Goal: Book appointment/travel/reservation

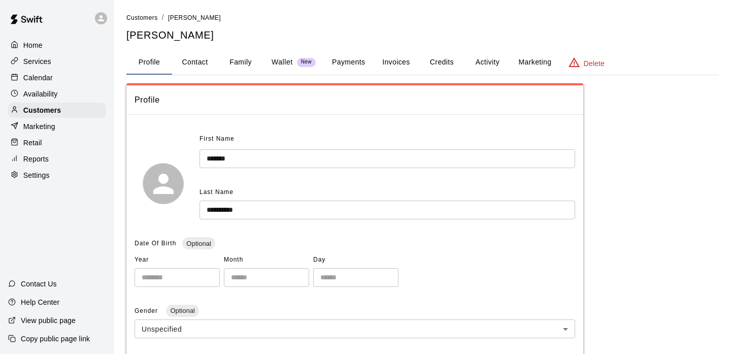
click at [63, 79] on div "Calendar" at bounding box center [57, 77] width 98 height 15
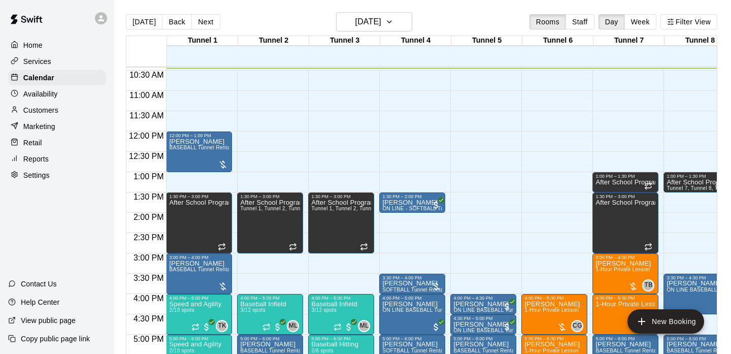
scroll to position [16, 0]
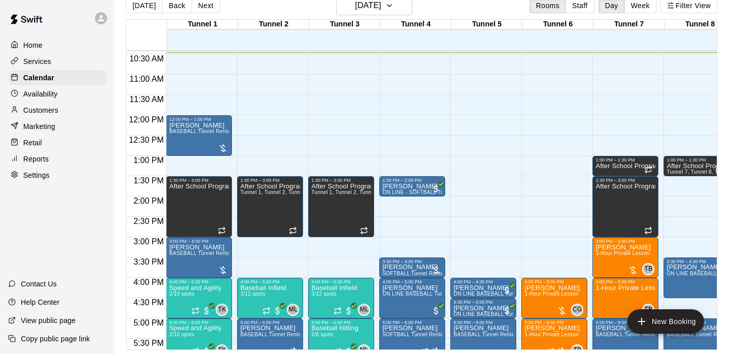
click at [249, 5] on div "[DATE] Back [DATE][DATE] Rooms Staff Day Week Filter View" at bounding box center [421, 7] width 591 height 23
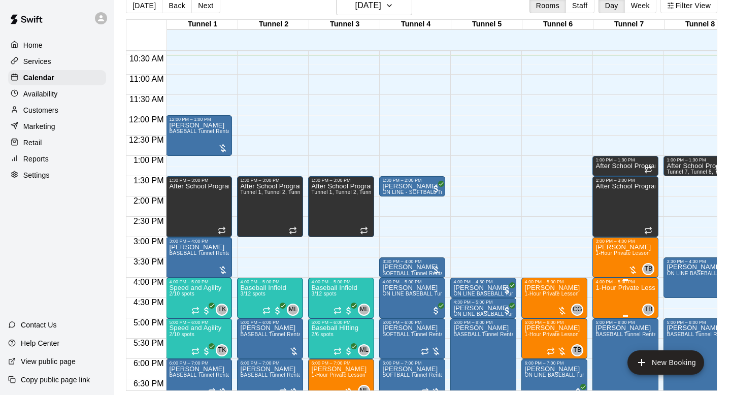
click at [611, 288] on p "1-Hour Private Lesson" at bounding box center [625, 288] width 60 height 0
click at [608, 349] on icon "delete" at bounding box center [606, 346] width 7 height 9
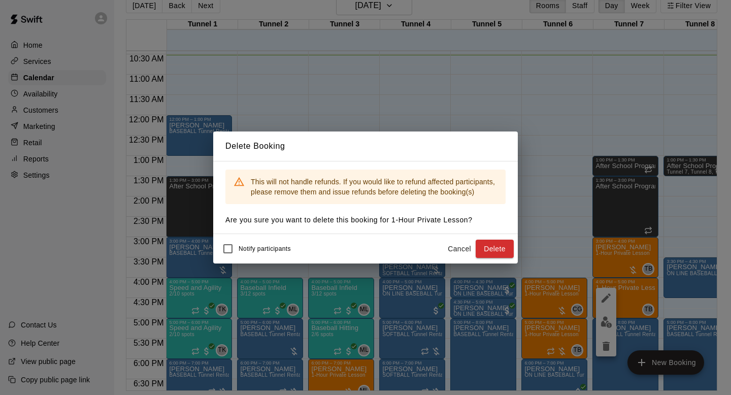
click at [463, 254] on button "Cancel" at bounding box center [459, 249] width 32 height 19
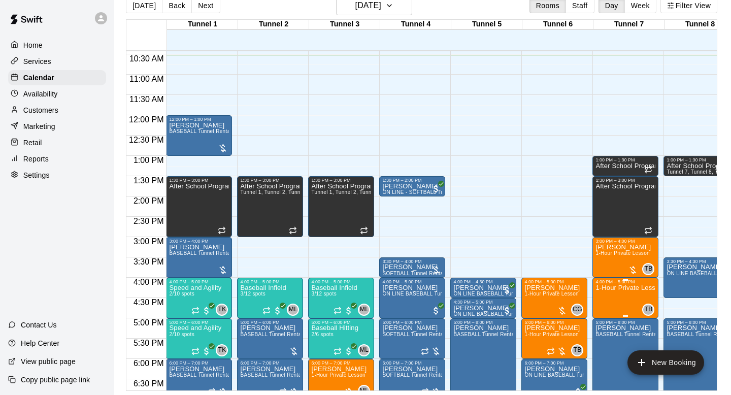
click at [607, 319] on img "edit" at bounding box center [607, 319] width 12 height 12
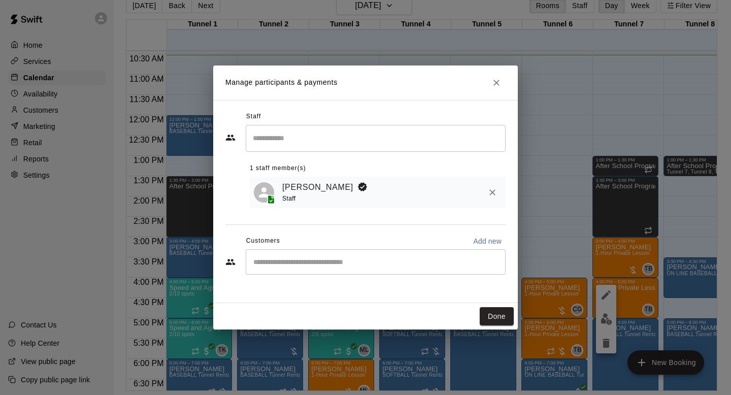
click at [387, 269] on div "​" at bounding box center [376, 261] width 260 height 25
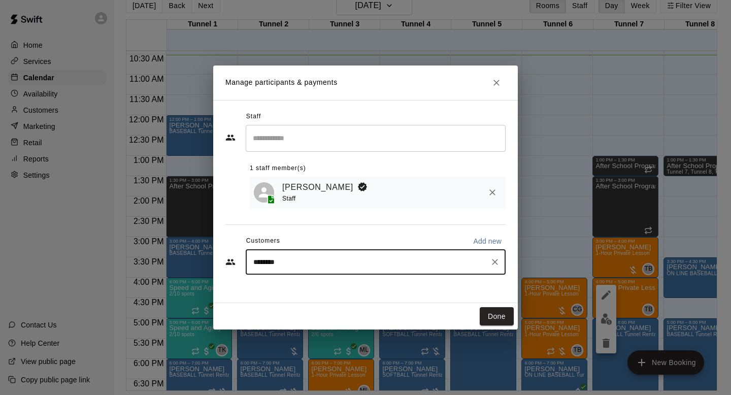
type input "*********"
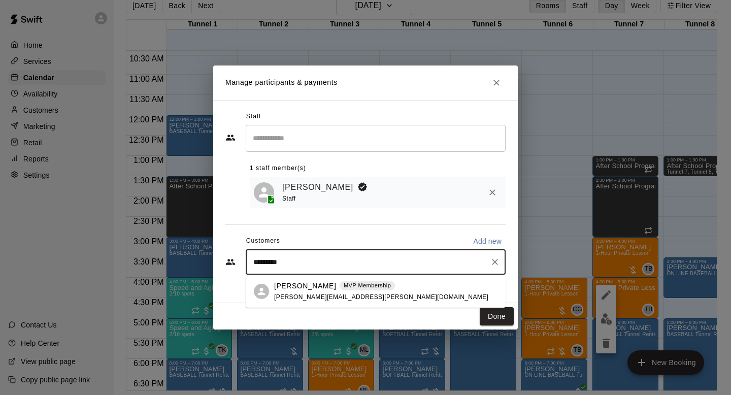
click at [310, 293] on span "[PERSON_NAME][EMAIL_ADDRESS][PERSON_NAME][DOMAIN_NAME]" at bounding box center [381, 296] width 214 height 7
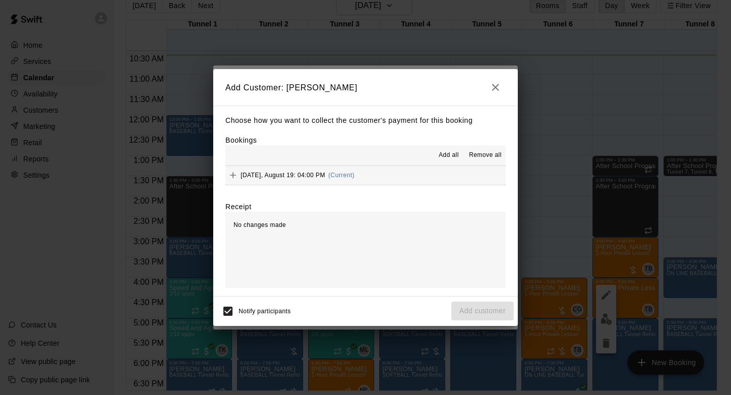
click at [355, 174] on span "(Current)" at bounding box center [341, 175] width 26 height 7
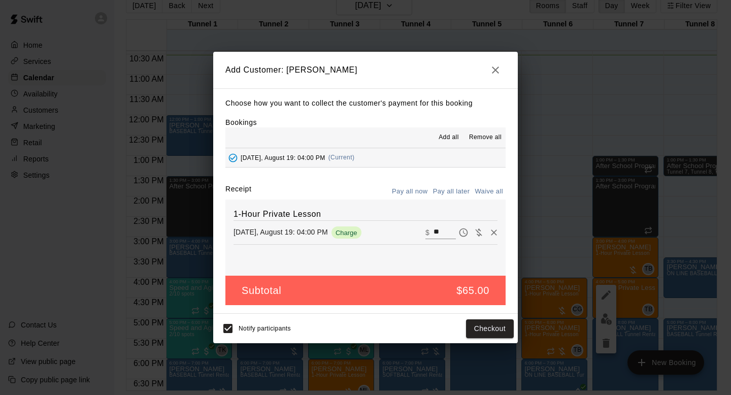
click at [458, 193] on button "Pay all later" at bounding box center [451, 192] width 42 height 16
click at [479, 329] on button "Add customer" at bounding box center [482, 328] width 62 height 19
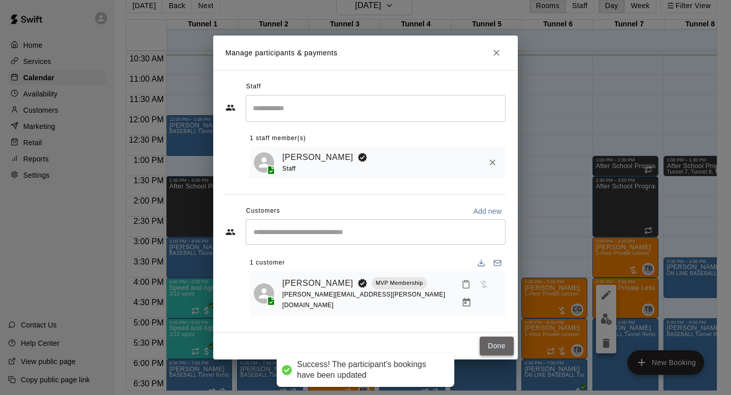
click at [502, 337] on button "Done" at bounding box center [497, 346] width 34 height 19
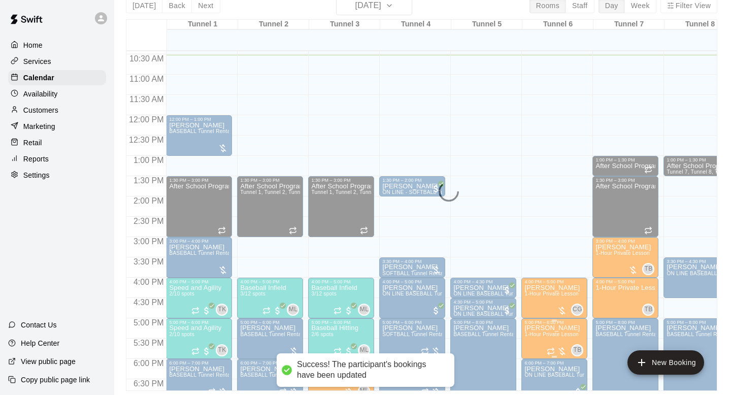
click at [547, 334] on span "1-Hour Private Lesson" at bounding box center [551, 334] width 54 height 6
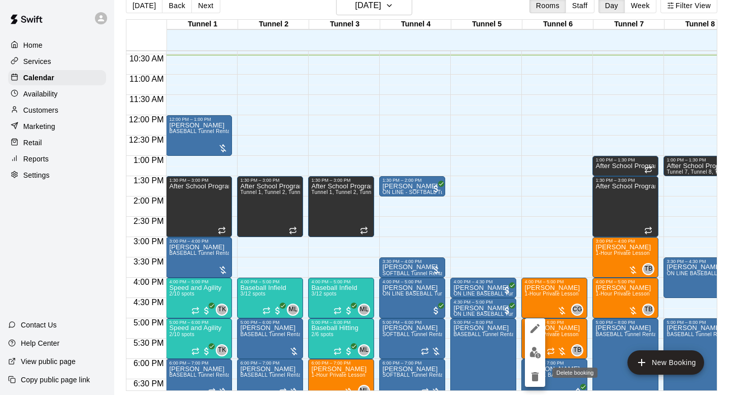
click at [537, 353] on icon "delete" at bounding box center [535, 377] width 12 height 12
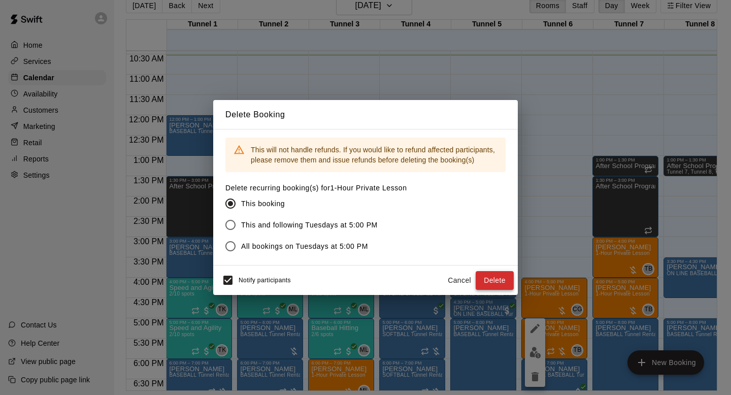
click at [497, 276] on button "Delete" at bounding box center [495, 280] width 38 height 19
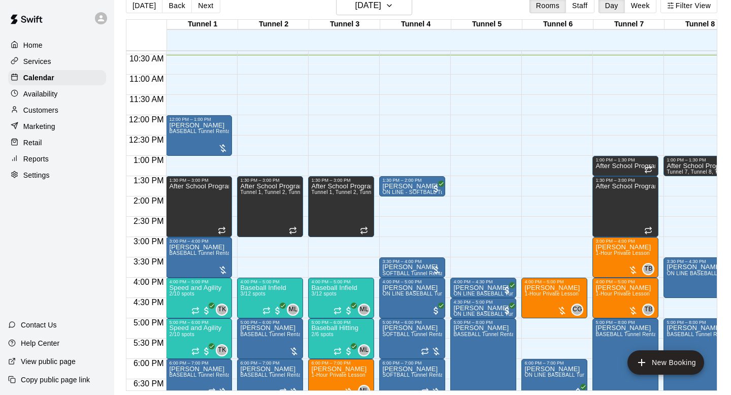
scroll to position [441, 0]
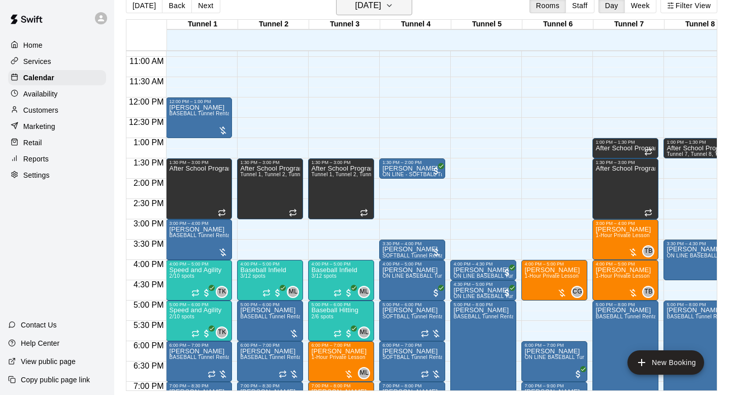
click at [368, 10] on h6 "[DATE]" at bounding box center [368, 5] width 26 height 14
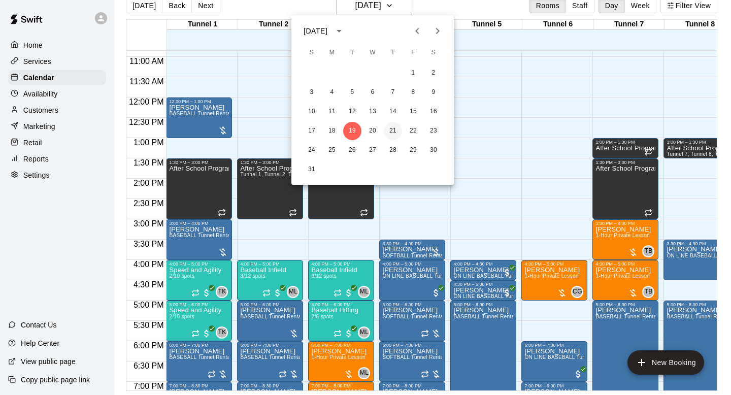
click at [394, 131] on button "21" at bounding box center [393, 131] width 18 height 18
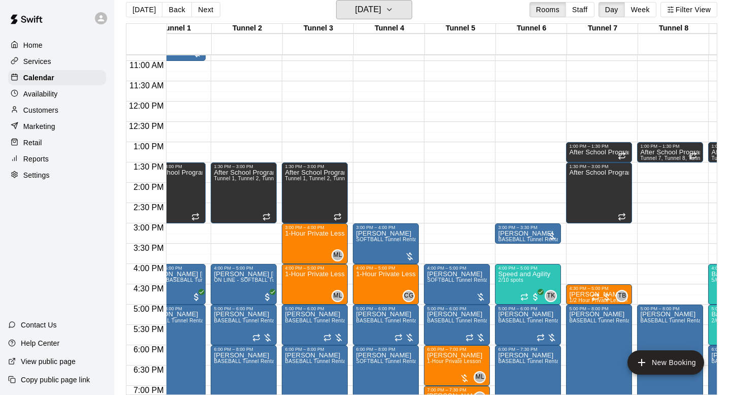
scroll to position [0, 24]
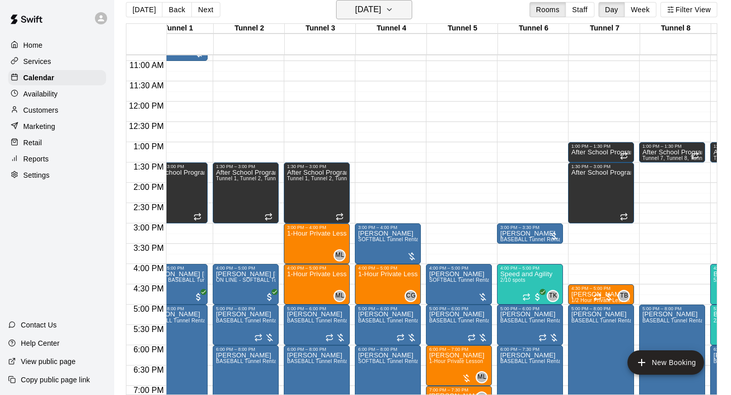
click at [381, 11] on h6 "[DATE]" at bounding box center [368, 10] width 26 height 14
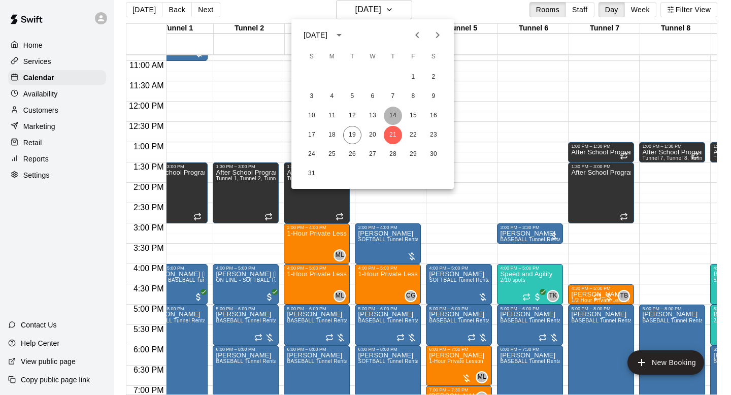
click at [397, 117] on button "14" at bounding box center [393, 116] width 18 height 18
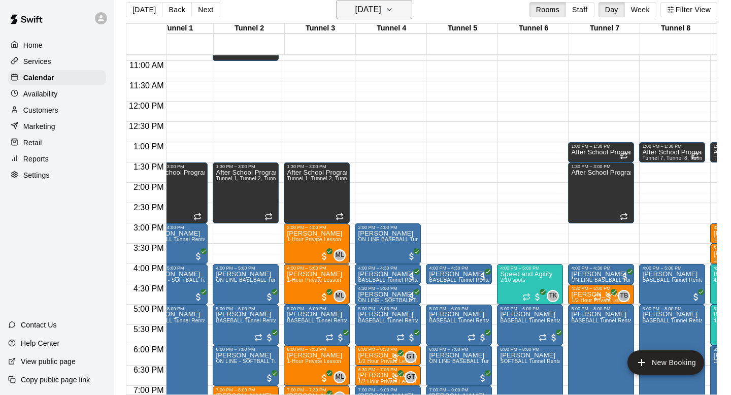
click at [378, 13] on h6 "[DATE]" at bounding box center [368, 10] width 26 height 14
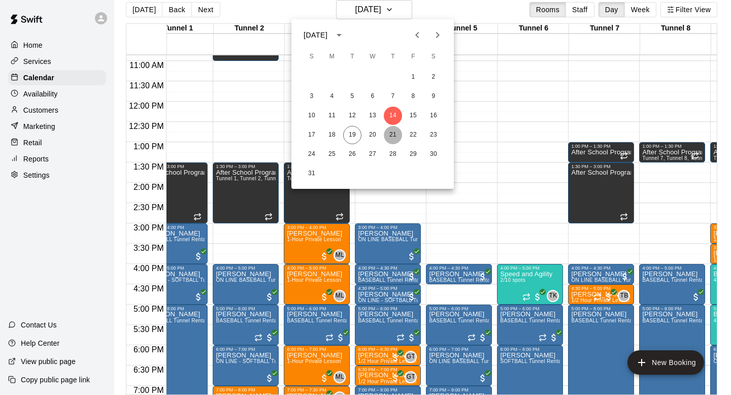
click at [393, 136] on button "21" at bounding box center [393, 135] width 18 height 18
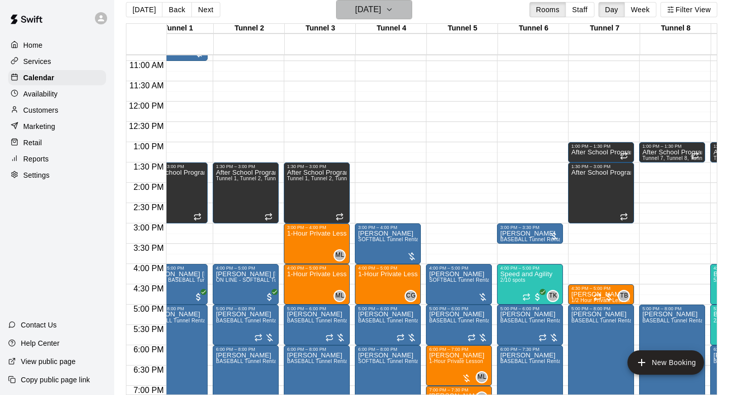
click at [377, 5] on h6 "[DATE]" at bounding box center [368, 10] width 26 height 14
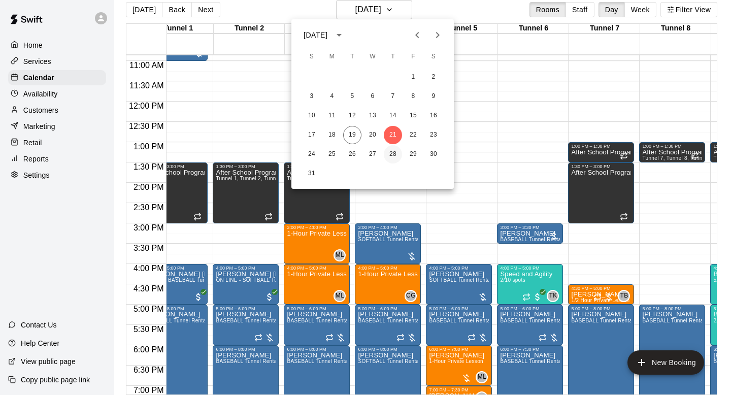
click at [396, 152] on button "28" at bounding box center [393, 154] width 18 height 18
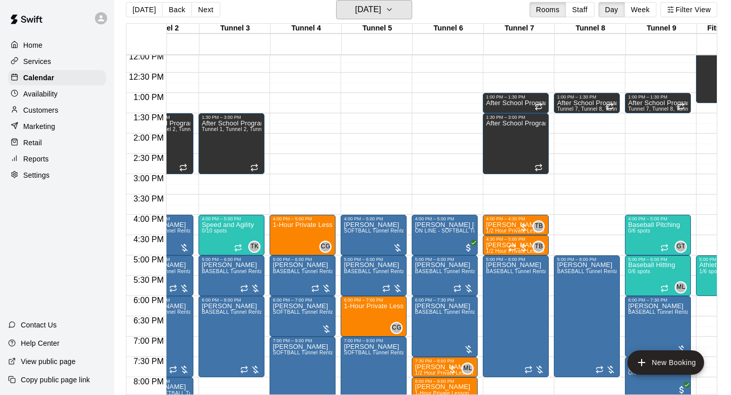
scroll to position [490, 130]
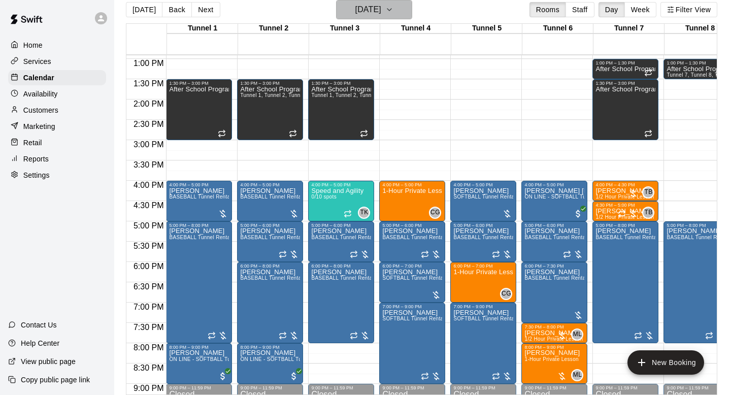
click at [377, 15] on h6 "[DATE]" at bounding box center [368, 10] width 26 height 14
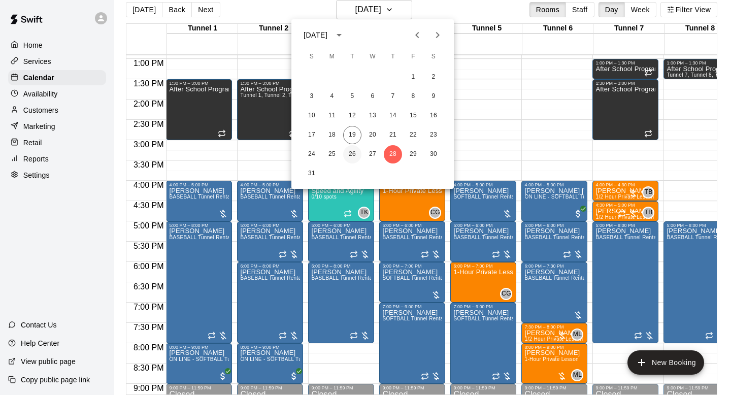
click at [347, 154] on button "26" at bounding box center [352, 154] width 18 height 18
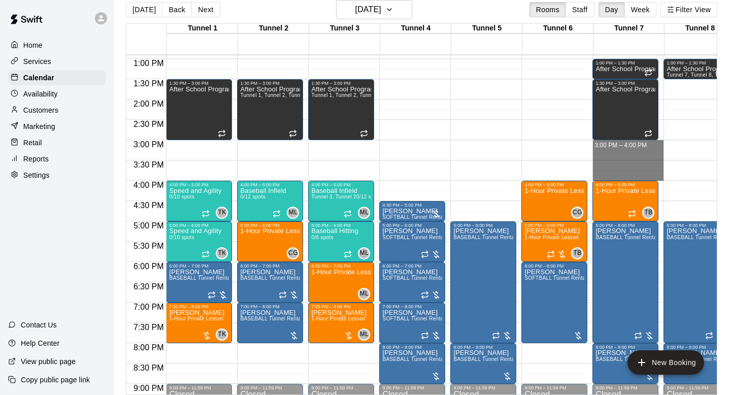
drag, startPoint x: 613, startPoint y: 144, endPoint x: 611, endPoint y: 175, distance: 31.5
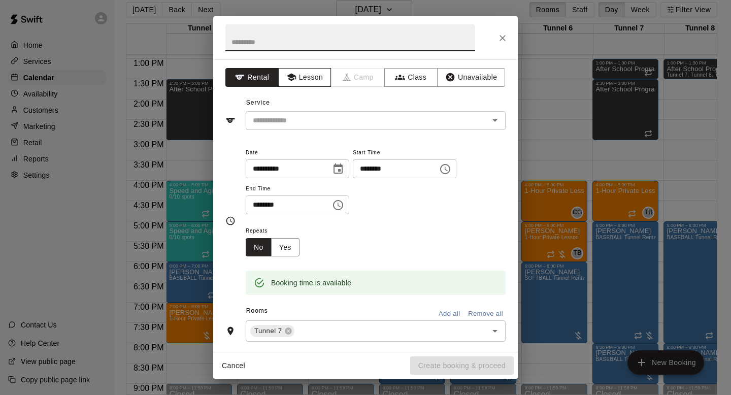
click at [294, 81] on icon "button" at bounding box center [291, 77] width 10 height 10
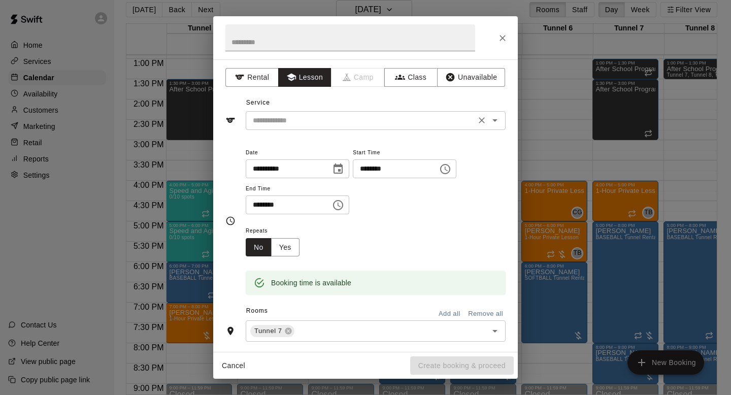
click at [291, 122] on input "text" at bounding box center [361, 120] width 224 height 13
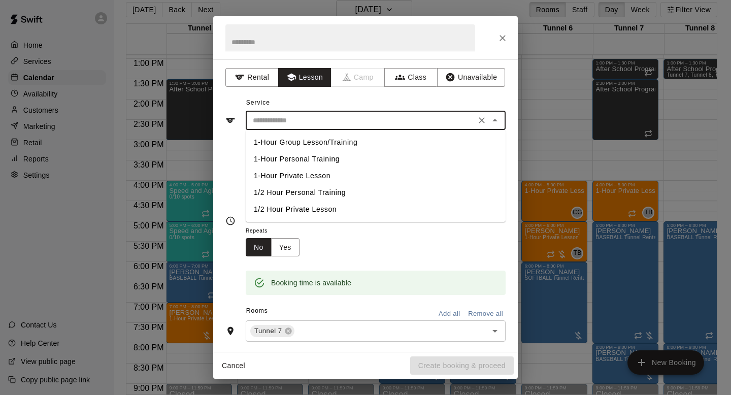
click at [307, 176] on li "1-Hour Private Lesson" at bounding box center [376, 176] width 260 height 17
type input "**********"
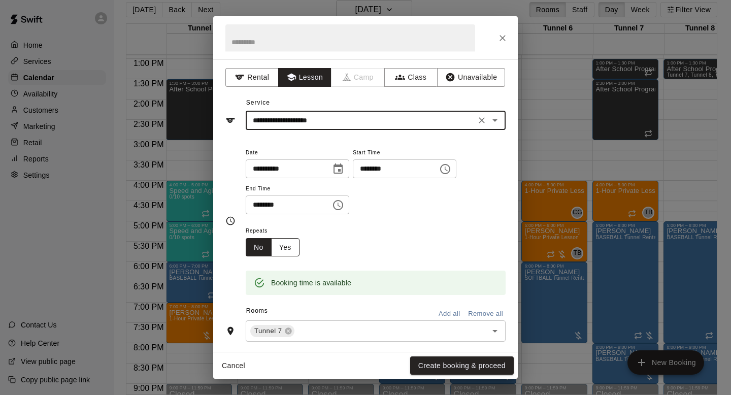
click at [285, 248] on button "Yes" at bounding box center [285, 247] width 28 height 19
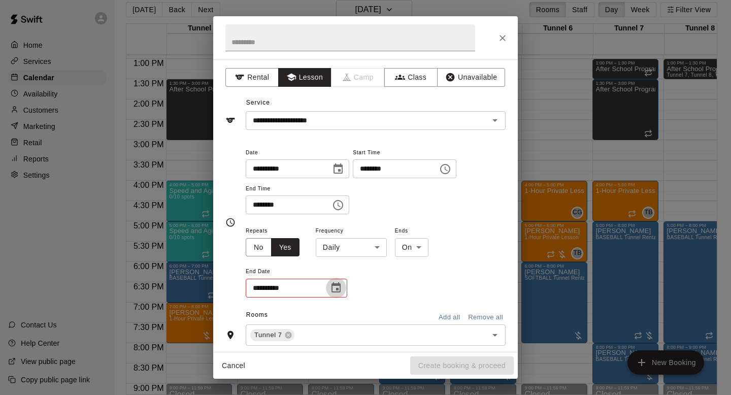
click at [330, 284] on icon "Choose date" at bounding box center [336, 288] width 12 height 12
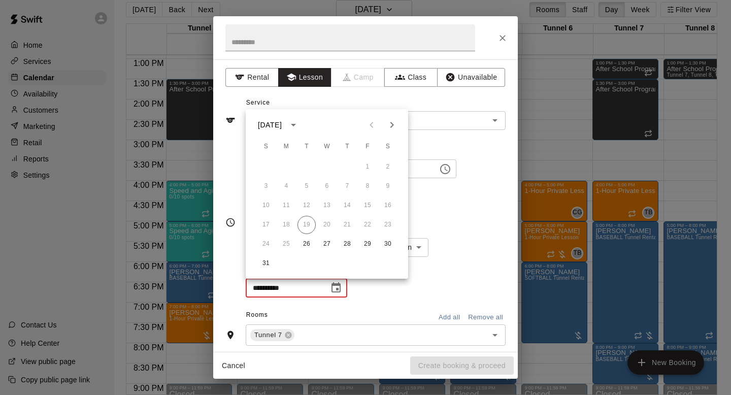
click at [392, 124] on icon "Next month" at bounding box center [392, 125] width 12 height 12
click at [309, 242] on button "30" at bounding box center [306, 244] width 18 height 18
type input "**********"
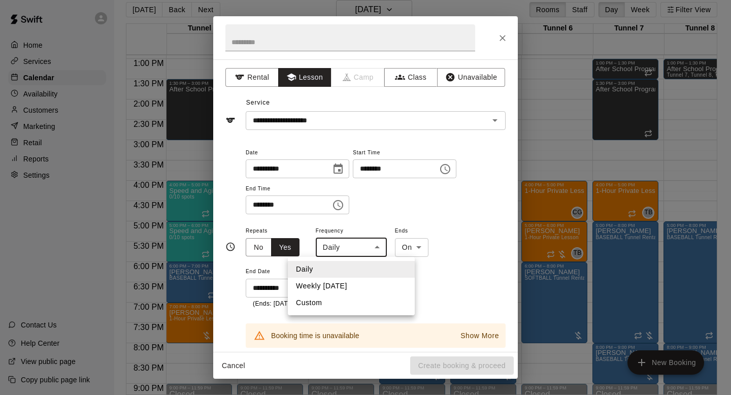
click at [348, 242] on body "Home Services Calendar Availability Customers Marketing Retail Reports Settings…" at bounding box center [365, 193] width 731 height 411
click at [343, 279] on li "Weekly [DATE]" at bounding box center [351, 286] width 127 height 17
type input "******"
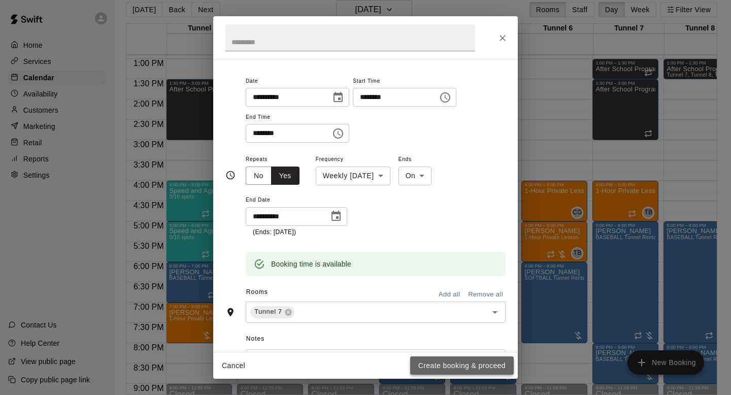
click at [458, 353] on button "Create booking & proceed" at bounding box center [462, 365] width 104 height 19
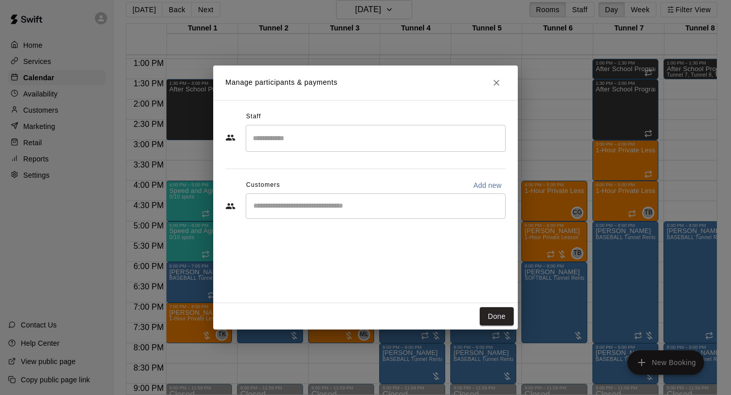
click at [315, 136] on input "Search staff" at bounding box center [375, 138] width 251 height 18
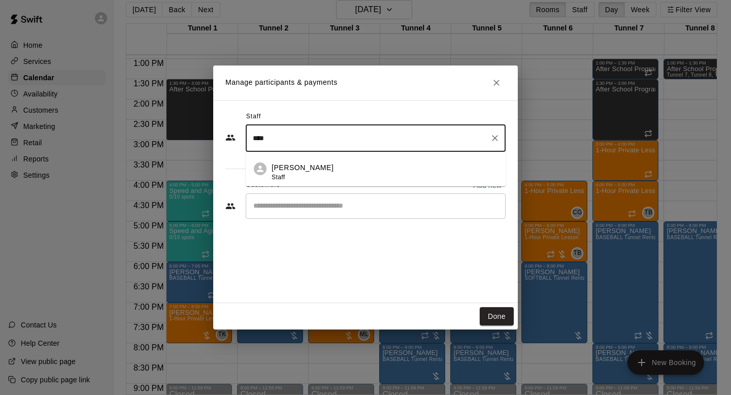
click at [308, 171] on p "[PERSON_NAME]" at bounding box center [303, 167] width 62 height 11
type input "****"
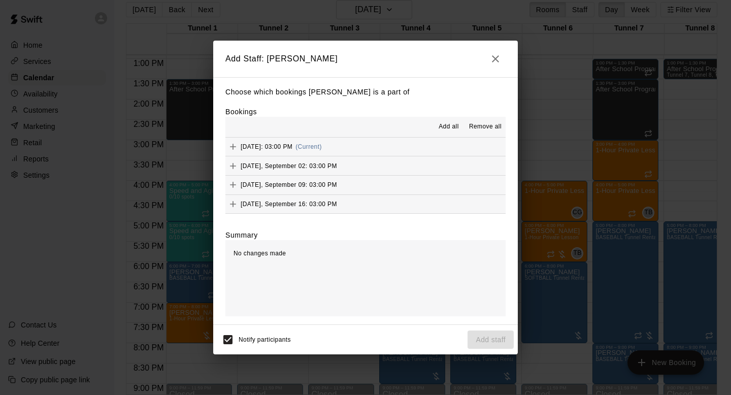
click at [446, 128] on span "Add all" at bounding box center [449, 127] width 20 height 10
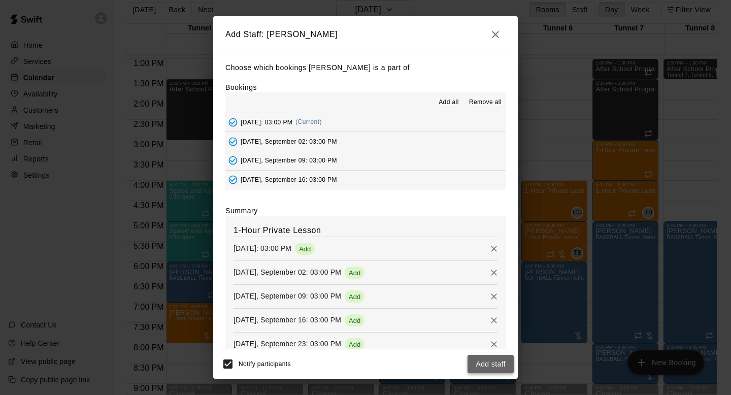
click at [491, 353] on button "Add staff" at bounding box center [491, 364] width 46 height 19
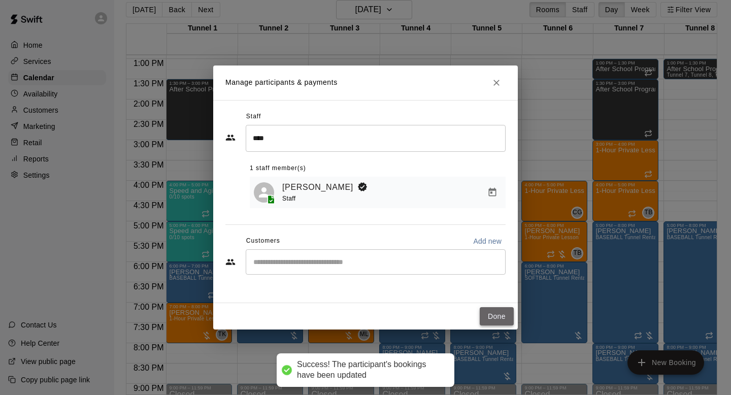
click at [503, 314] on button "Done" at bounding box center [497, 316] width 34 height 19
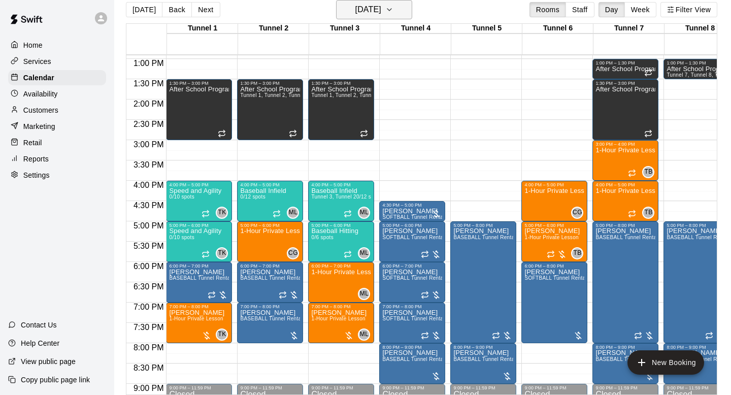
click at [377, 8] on h6 "[DATE]" at bounding box center [368, 10] width 26 height 14
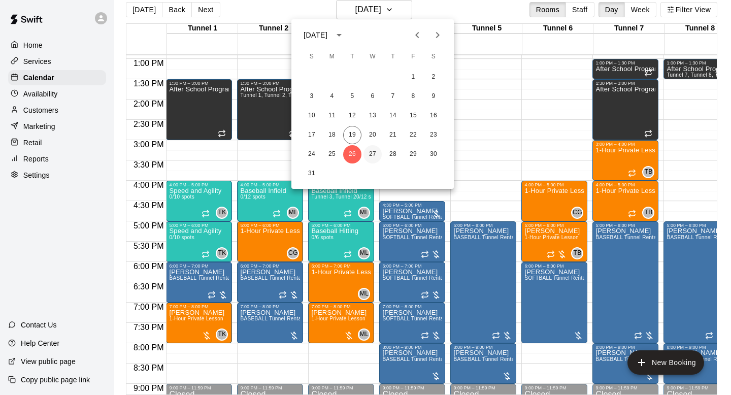
click at [371, 156] on button "27" at bounding box center [372, 154] width 18 height 18
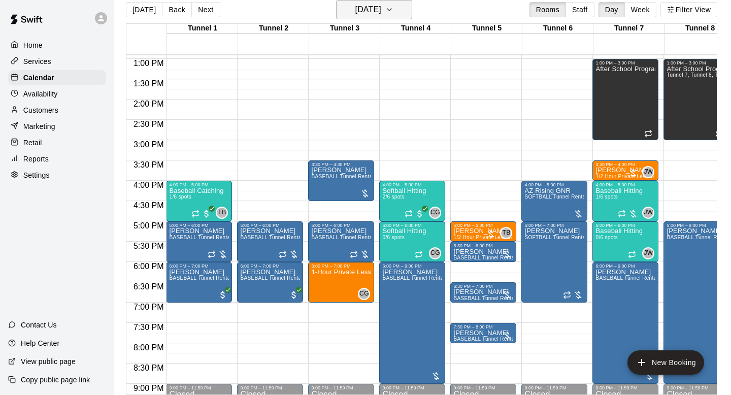
click at [381, 12] on h6 "[DATE]" at bounding box center [368, 10] width 26 height 14
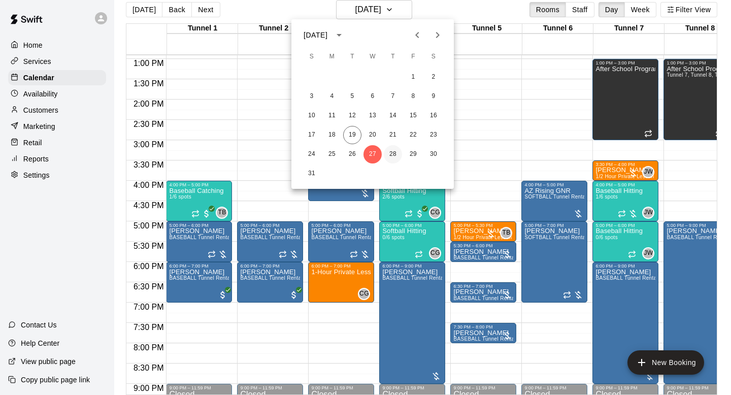
click at [391, 159] on button "28" at bounding box center [393, 154] width 18 height 18
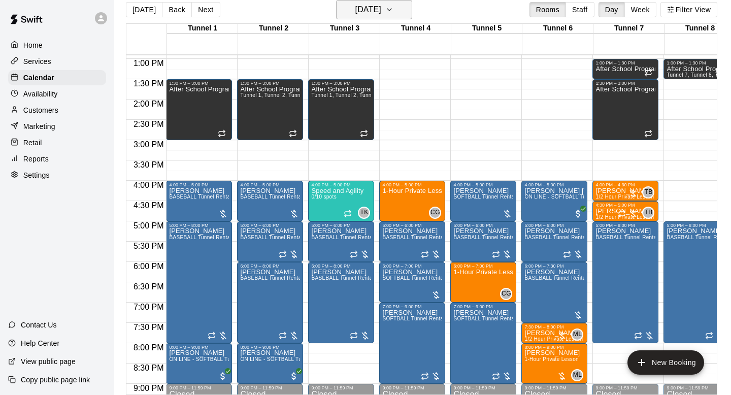
click at [381, 6] on h6 "[DATE]" at bounding box center [368, 10] width 26 height 14
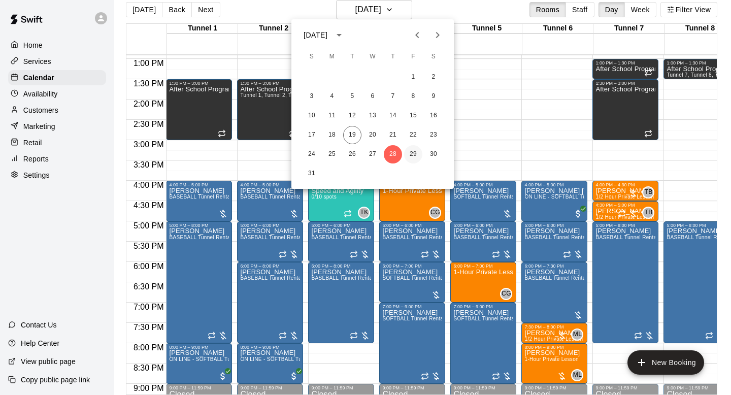
click at [416, 152] on button "29" at bounding box center [413, 154] width 18 height 18
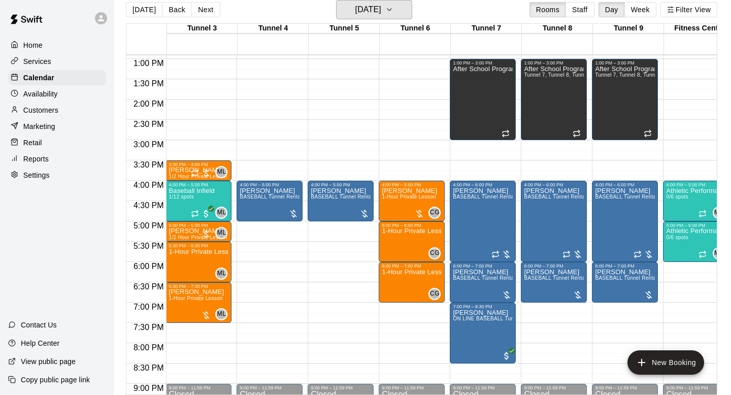
scroll to position [0, 160]
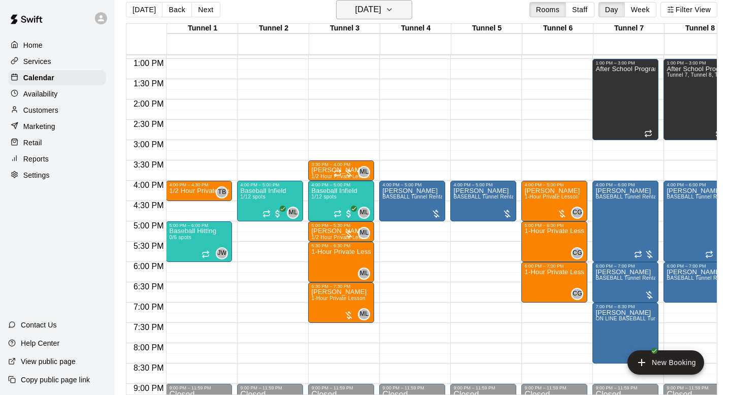
click at [390, 17] on button "[DATE]" at bounding box center [374, 9] width 76 height 19
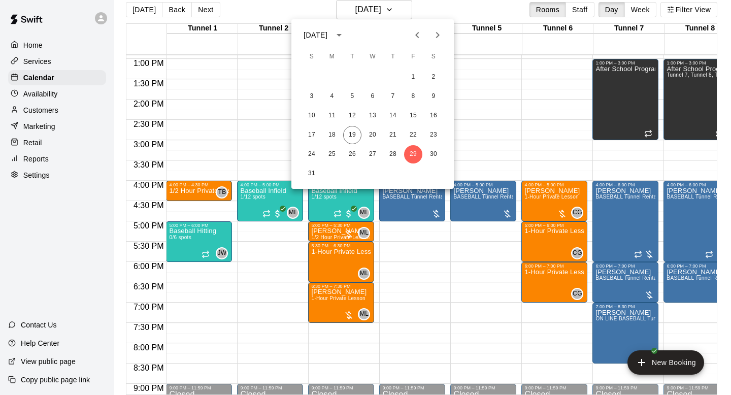
click at [436, 35] on icon "Next month" at bounding box center [437, 35] width 12 height 12
click at [416, 77] on button "5" at bounding box center [413, 77] width 18 height 18
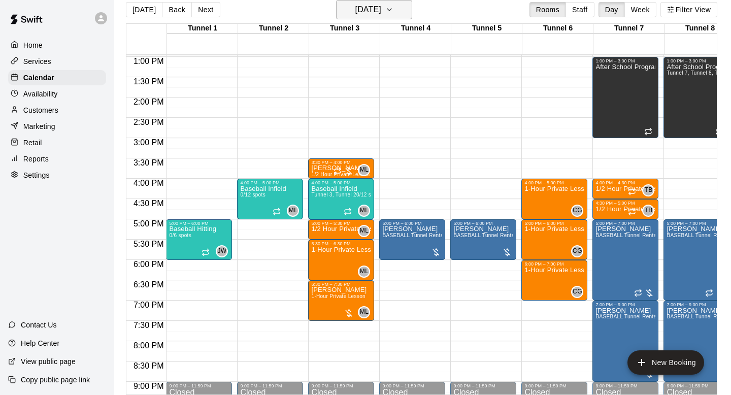
click at [381, 6] on h6 "[DATE]" at bounding box center [368, 10] width 26 height 14
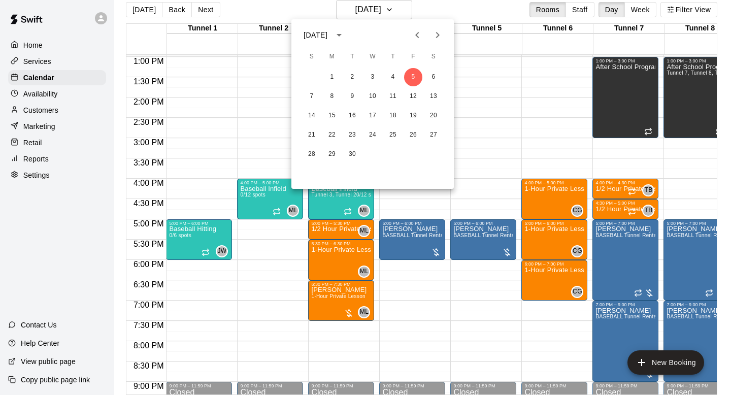
click at [424, 15] on div at bounding box center [365, 197] width 731 height 395
